Goal: Transaction & Acquisition: Purchase product/service

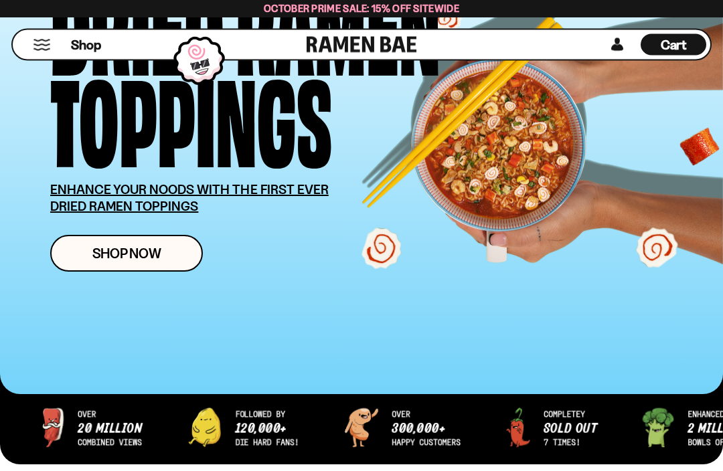
scroll to position [181, 0]
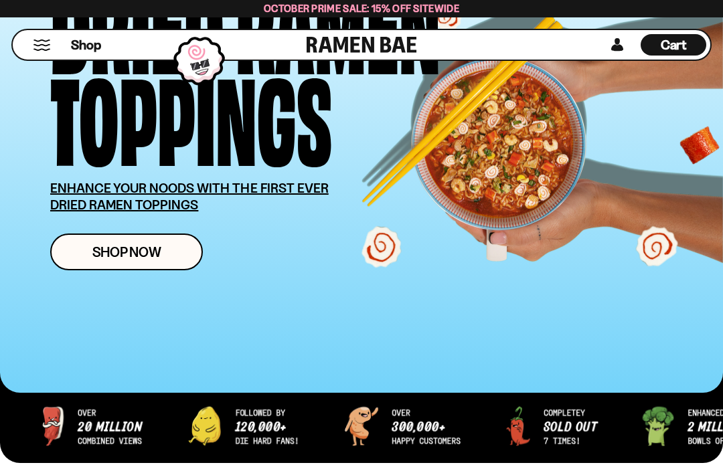
click at [104, 251] on span "Shop Now" at bounding box center [126, 252] width 69 height 14
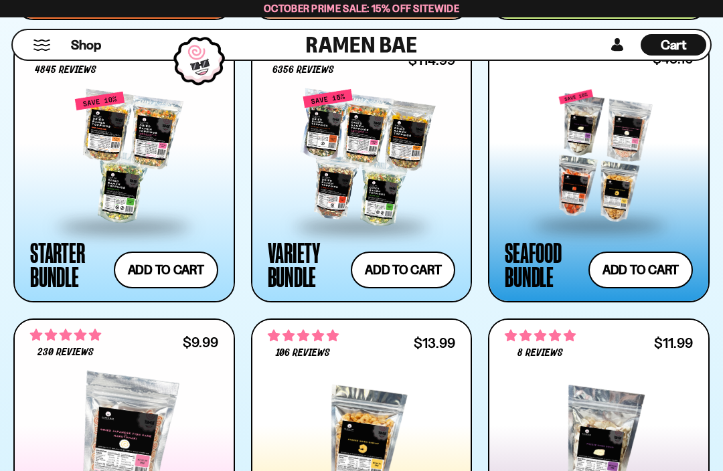
scroll to position [1365, 0]
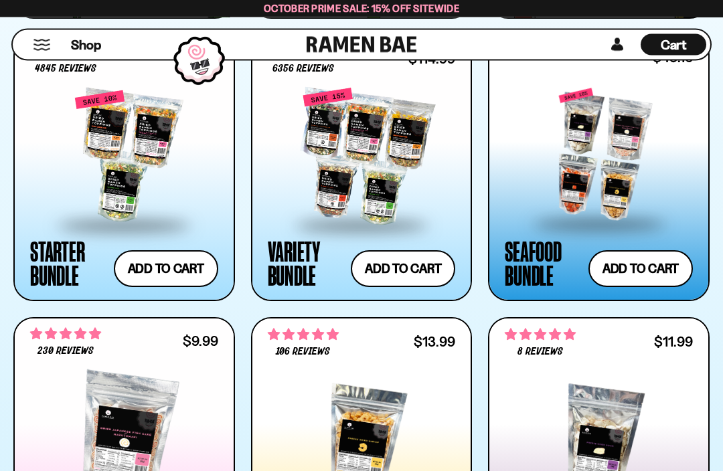
click at [701, 294] on div "**********" at bounding box center [598, 169] width 219 height 264
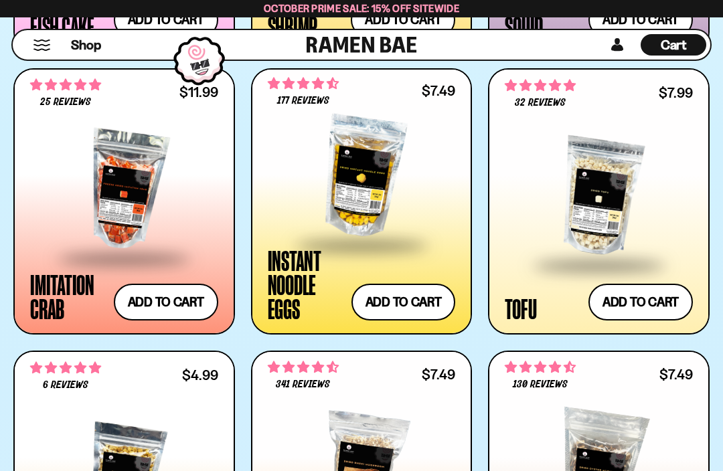
scroll to position [1902, 0]
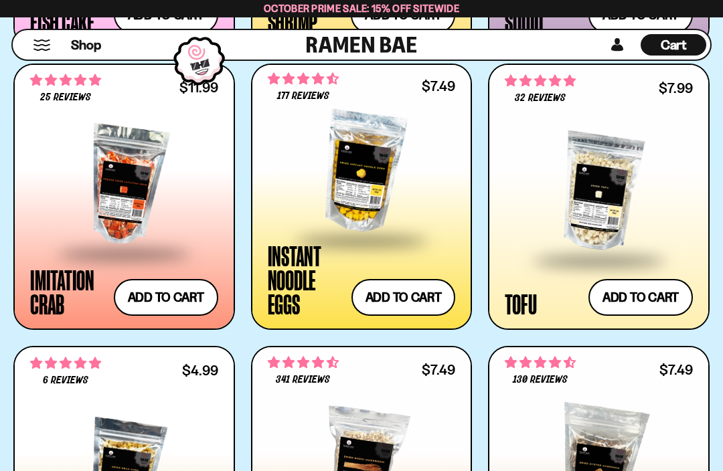
click at [110, 178] on div at bounding box center [124, 185] width 188 height 134
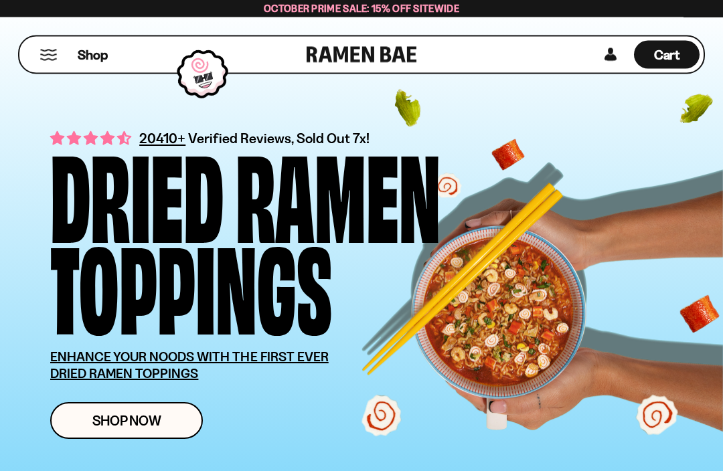
scroll to position [0, 0]
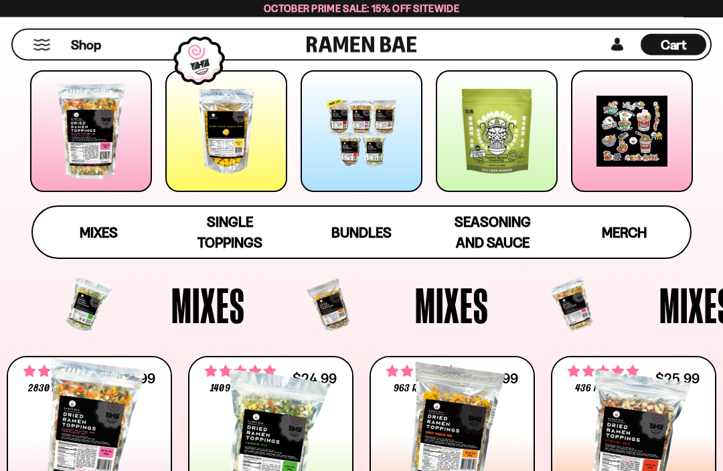
scroll to position [201, 0]
click at [507, 228] on span "Seasoning and Sauce" at bounding box center [492, 231] width 76 height 37
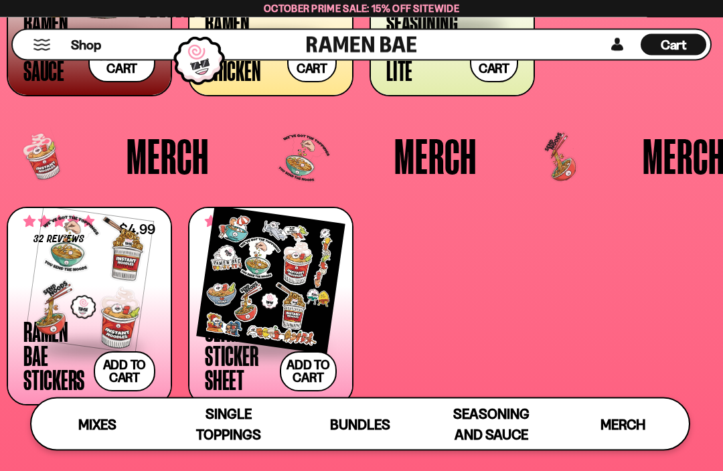
scroll to position [2614, 0]
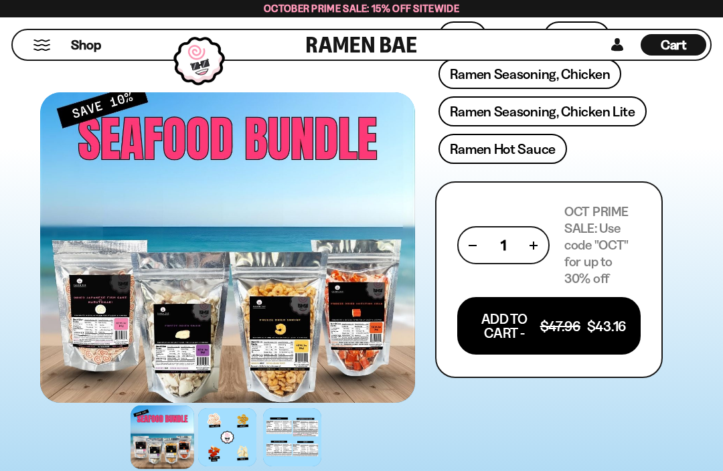
scroll to position [775, 0]
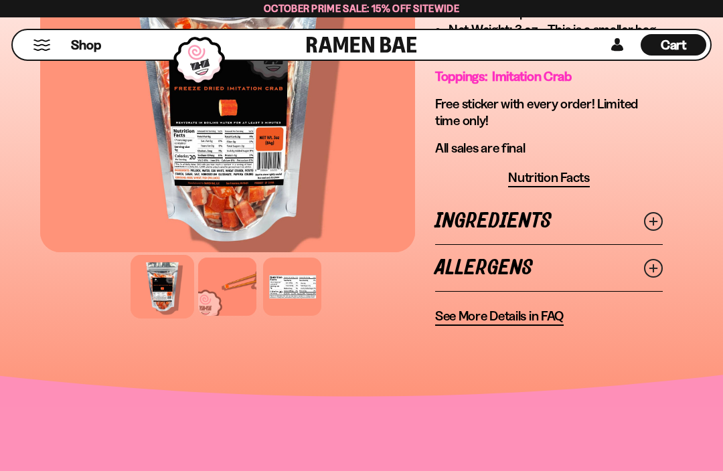
scroll to position [691, 0]
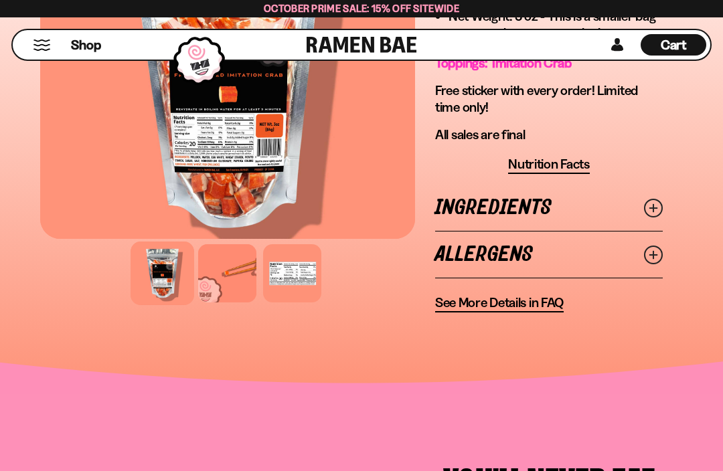
click at [661, 208] on circle at bounding box center [652, 207] width 17 height 17
